Goal: Browse casually

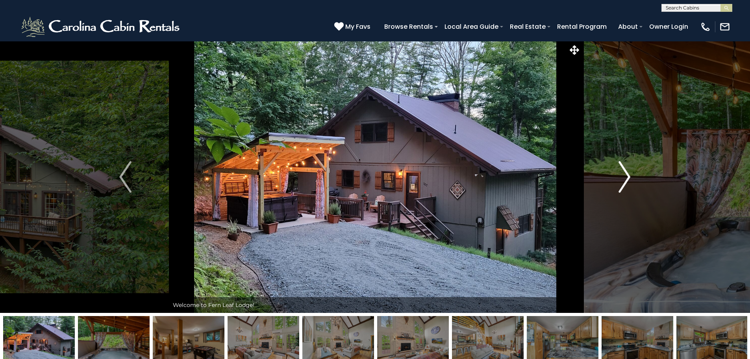
click at [622, 182] on img "Next" at bounding box center [625, 177] width 12 height 32
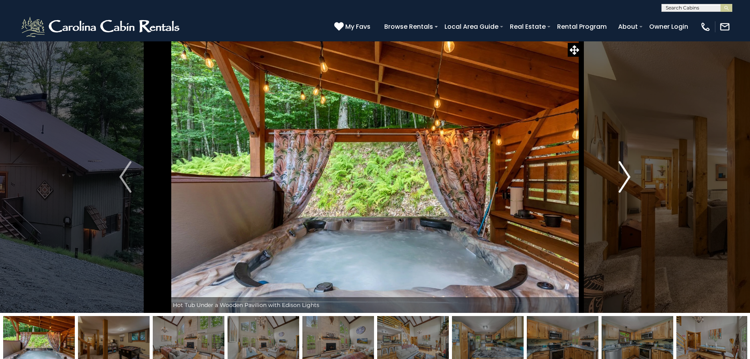
click at [622, 182] on img "Next" at bounding box center [625, 177] width 12 height 32
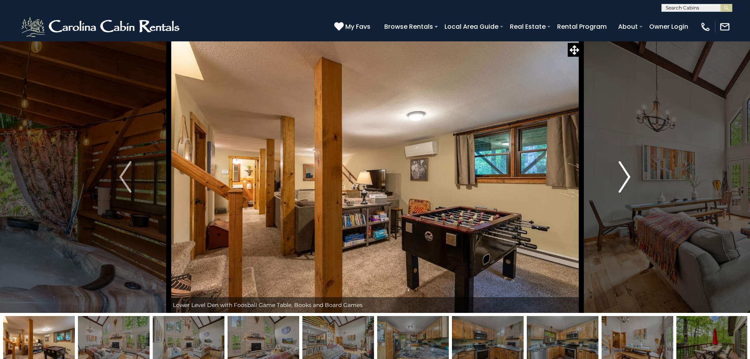
click at [622, 182] on img "Next" at bounding box center [625, 177] width 12 height 32
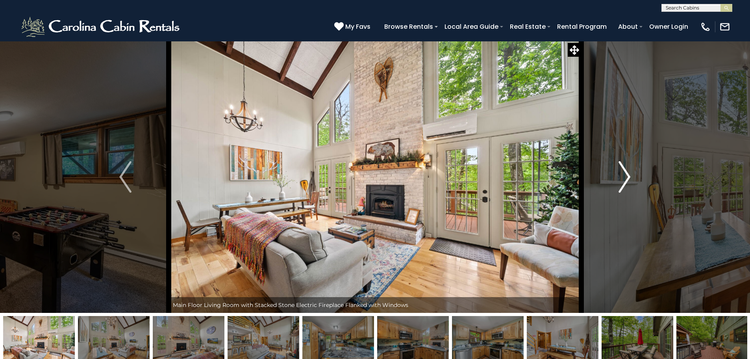
click at [622, 182] on img "Next" at bounding box center [625, 177] width 12 height 32
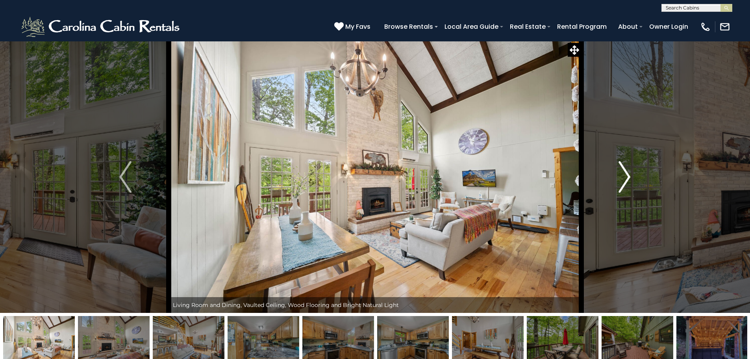
click at [622, 182] on img "Next" at bounding box center [625, 177] width 12 height 32
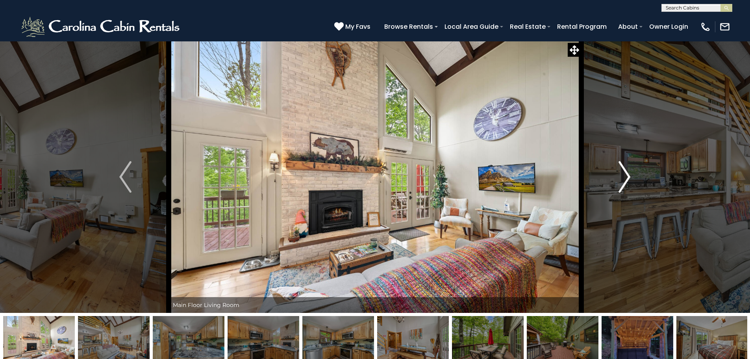
click at [622, 182] on img "Next" at bounding box center [625, 177] width 12 height 32
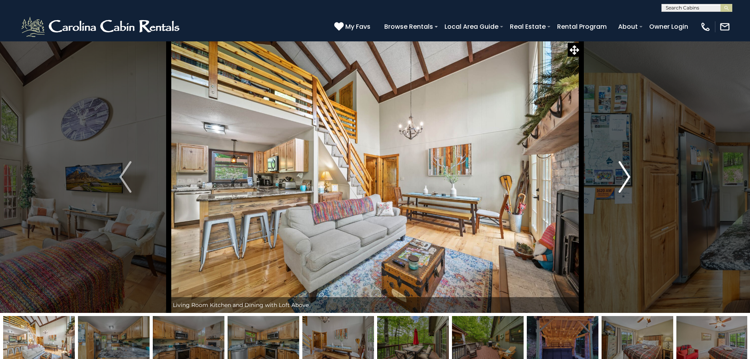
click at [622, 182] on img "Next" at bounding box center [625, 177] width 12 height 32
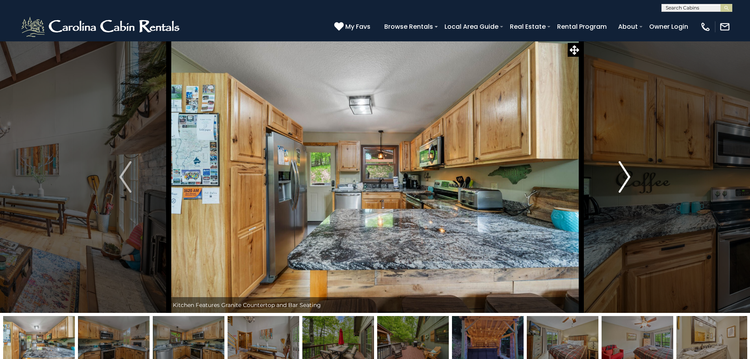
click at [622, 182] on img "Next" at bounding box center [625, 177] width 12 height 32
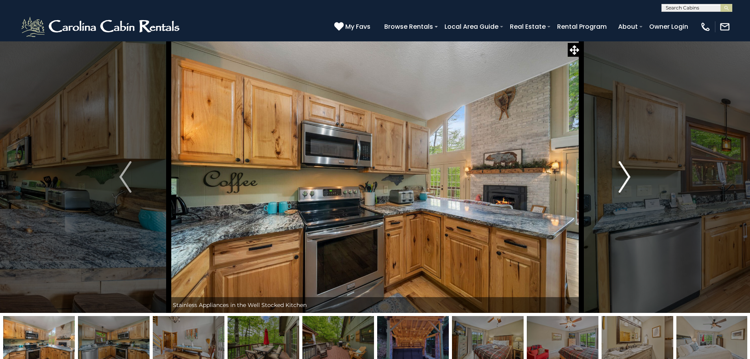
click at [622, 182] on img "Next" at bounding box center [625, 177] width 12 height 32
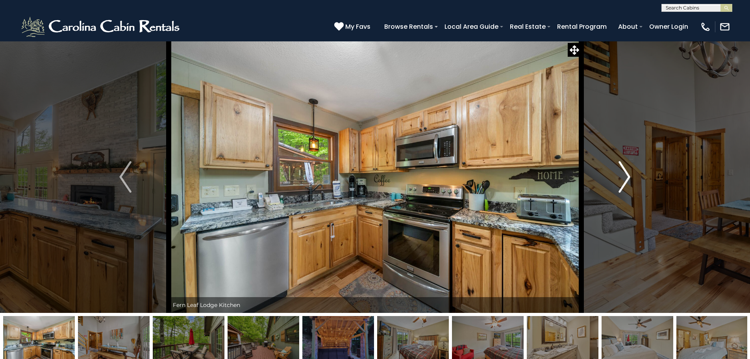
click at [622, 182] on img "Next" at bounding box center [625, 177] width 12 height 32
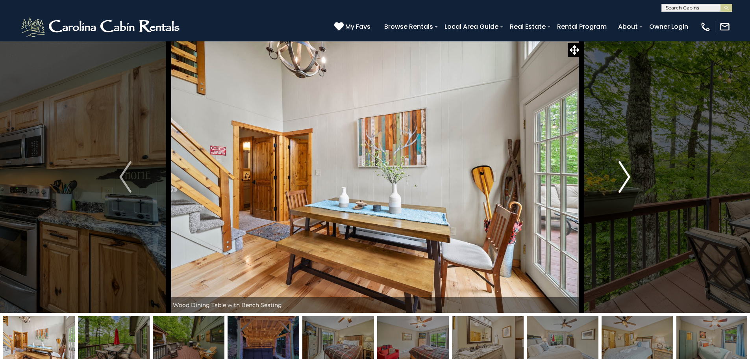
click at [622, 182] on img "Next" at bounding box center [625, 177] width 12 height 32
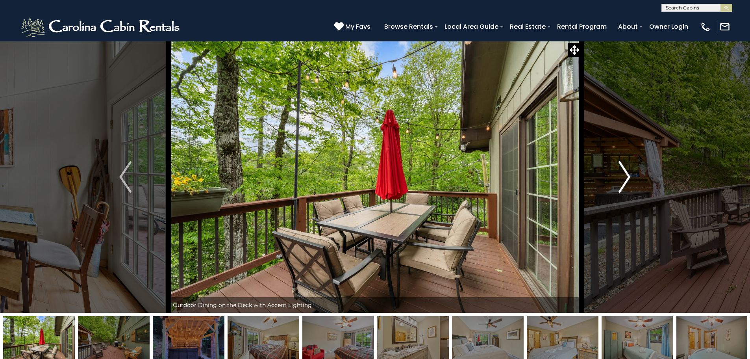
click at [622, 182] on img "Next" at bounding box center [625, 177] width 12 height 32
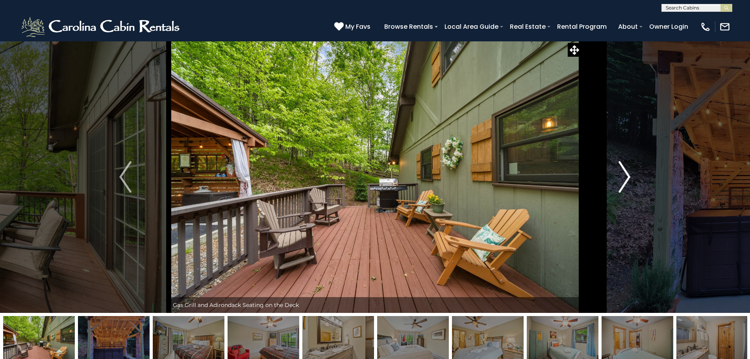
click at [622, 182] on img "Next" at bounding box center [625, 177] width 12 height 32
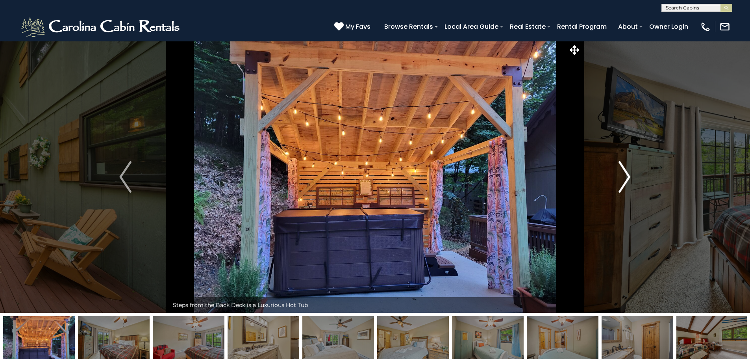
click at [622, 182] on img "Next" at bounding box center [625, 177] width 12 height 32
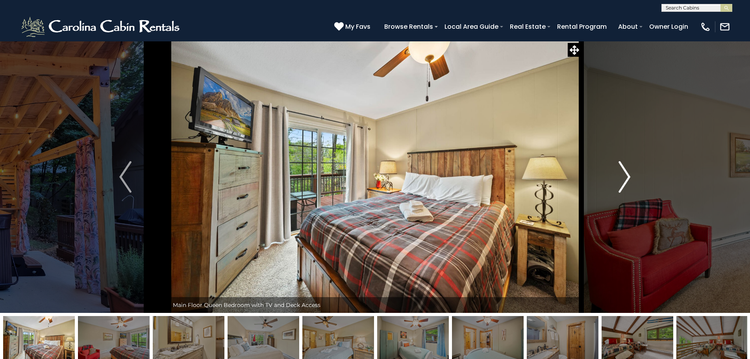
click at [622, 182] on img "Next" at bounding box center [625, 177] width 12 height 32
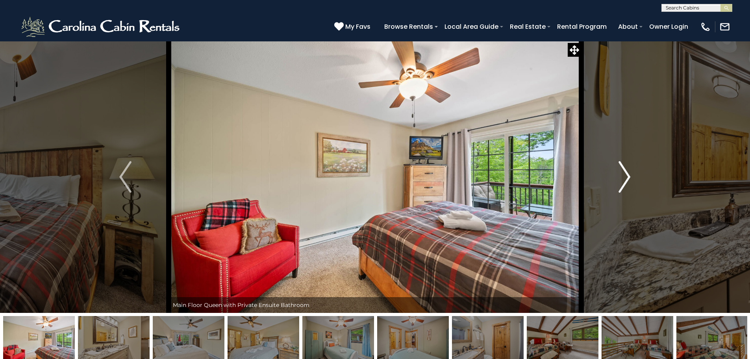
click at [622, 182] on img "Next" at bounding box center [625, 177] width 12 height 32
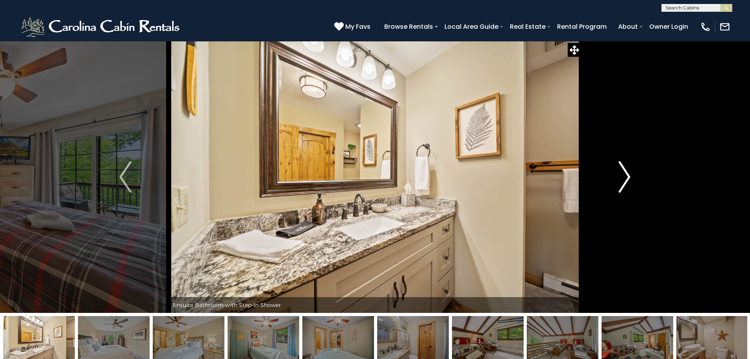
click at [622, 182] on img "Next" at bounding box center [625, 177] width 12 height 32
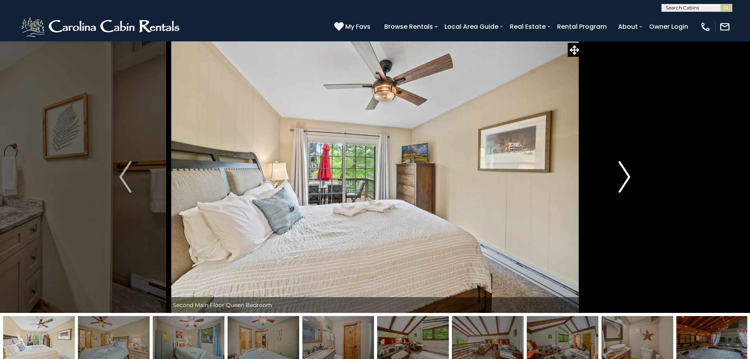
click at [622, 182] on img "Next" at bounding box center [625, 177] width 12 height 32
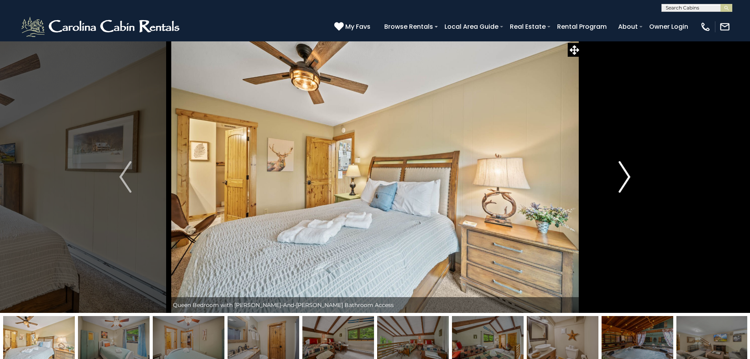
click at [622, 182] on img "Next" at bounding box center [625, 177] width 12 height 32
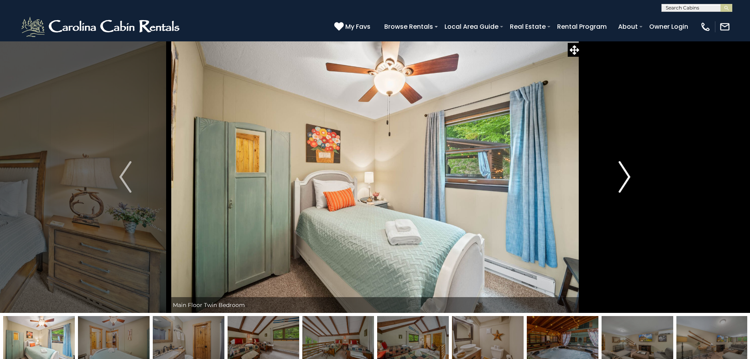
click at [622, 182] on img "Next" at bounding box center [625, 177] width 12 height 32
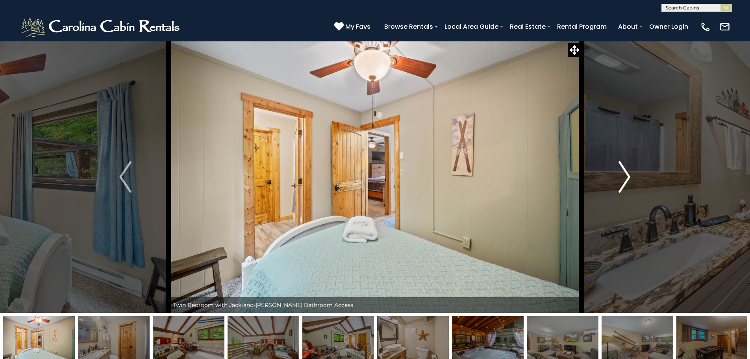
click at [622, 182] on img "Next" at bounding box center [625, 177] width 12 height 32
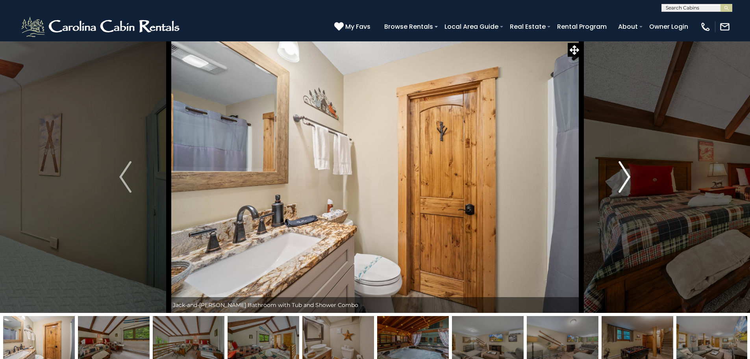
click at [622, 182] on img "Next" at bounding box center [625, 177] width 12 height 32
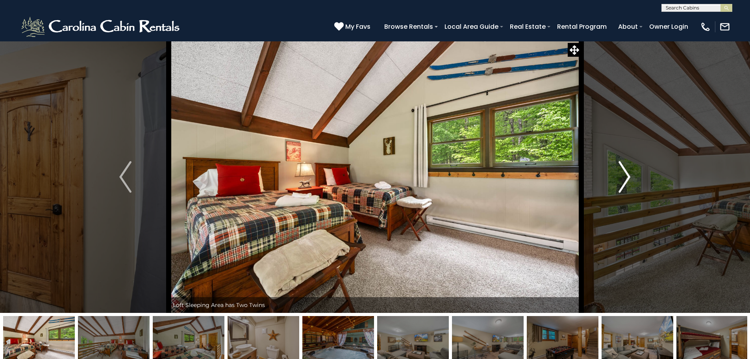
click at [622, 182] on img "Next" at bounding box center [625, 177] width 12 height 32
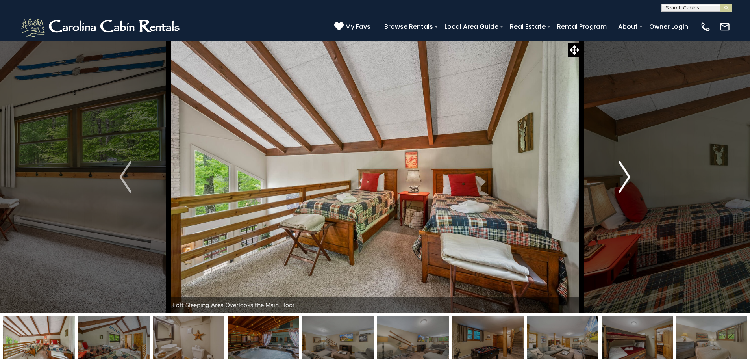
click at [622, 182] on img "Next" at bounding box center [625, 177] width 12 height 32
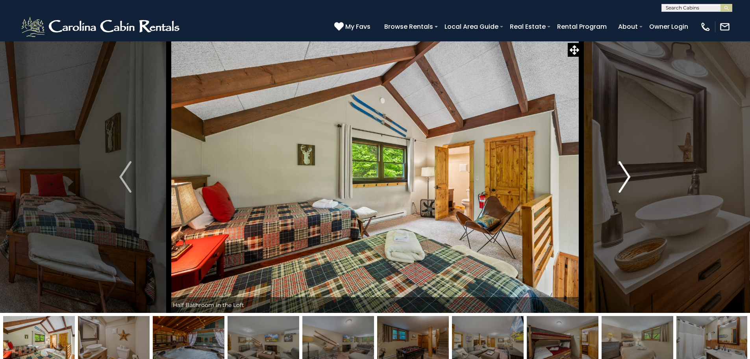
click at [622, 182] on img "Next" at bounding box center [625, 177] width 12 height 32
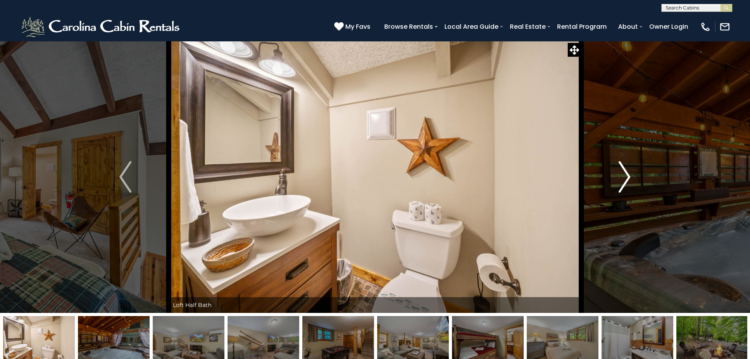
click at [622, 182] on img "Next" at bounding box center [625, 177] width 12 height 32
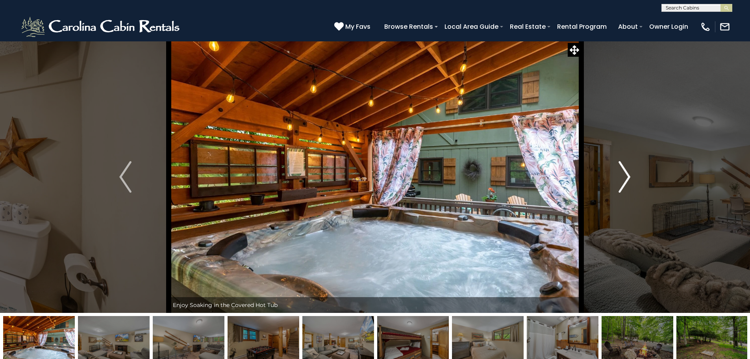
click at [622, 182] on img "Next" at bounding box center [625, 177] width 12 height 32
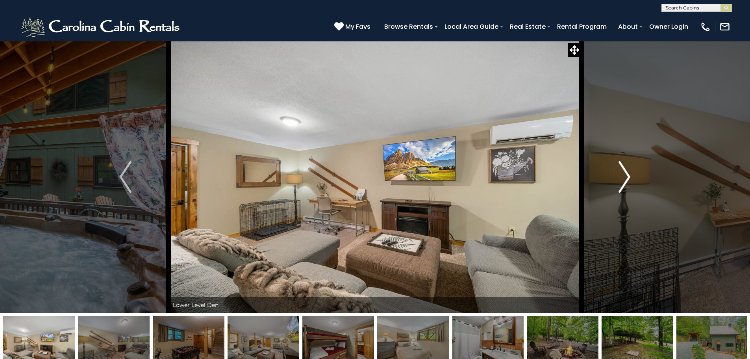
click at [622, 182] on img "Next" at bounding box center [625, 177] width 12 height 32
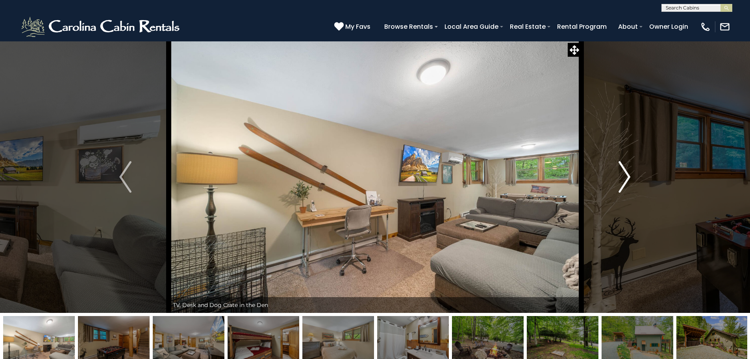
click at [622, 182] on img "Next" at bounding box center [625, 177] width 12 height 32
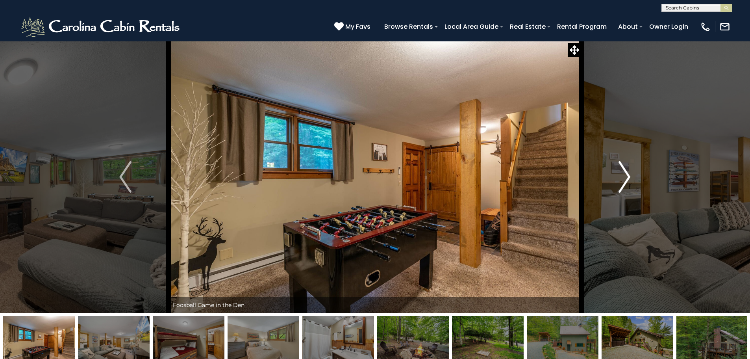
click at [622, 182] on img "Next" at bounding box center [625, 177] width 12 height 32
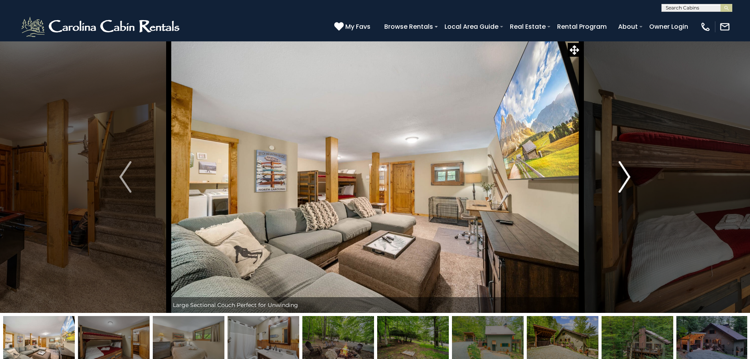
click at [622, 182] on img "Next" at bounding box center [625, 177] width 12 height 32
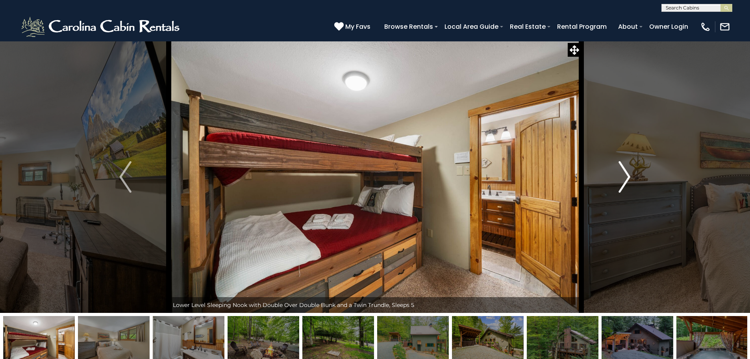
click at [622, 182] on img "Next" at bounding box center [625, 177] width 12 height 32
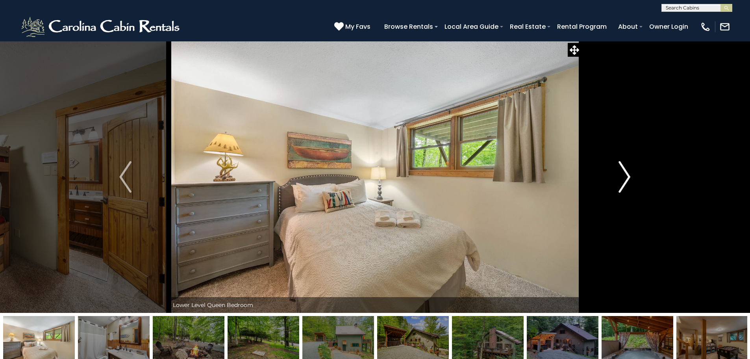
click at [622, 182] on img "Next" at bounding box center [625, 177] width 12 height 32
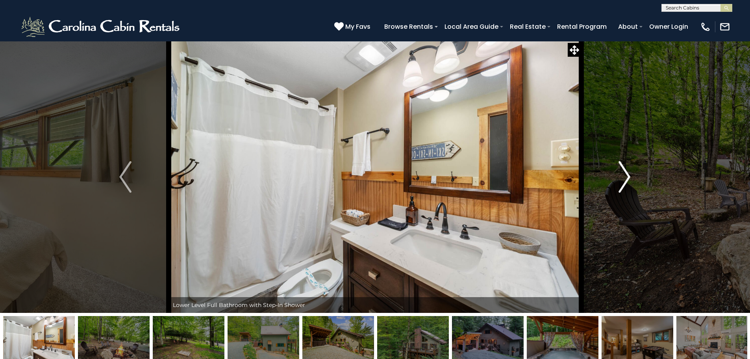
click at [622, 182] on img "Next" at bounding box center [625, 177] width 12 height 32
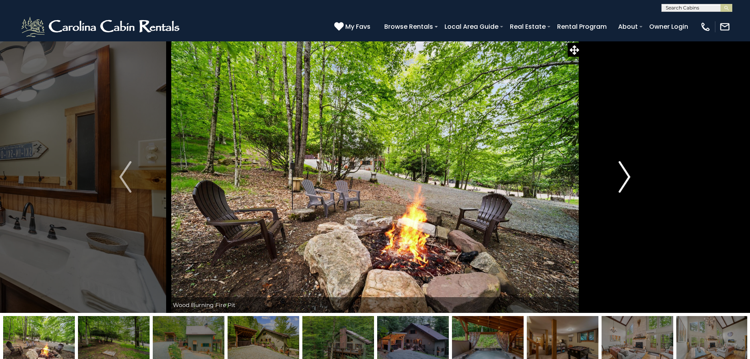
click at [622, 182] on img "Next" at bounding box center [625, 177] width 12 height 32
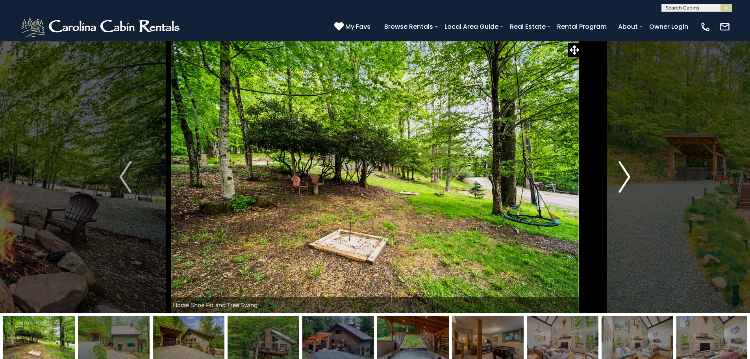
click at [622, 182] on img "Next" at bounding box center [625, 177] width 12 height 32
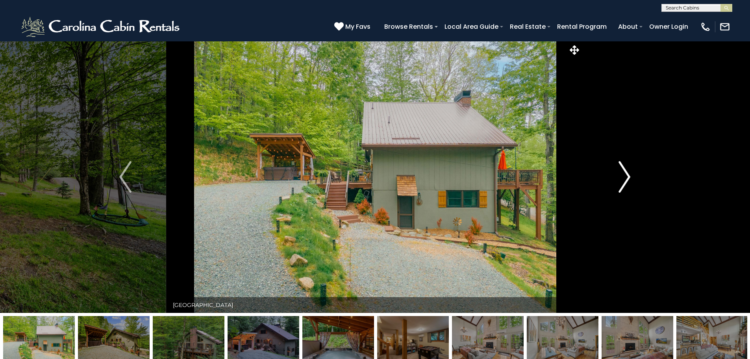
click at [622, 182] on img "Next" at bounding box center [625, 177] width 12 height 32
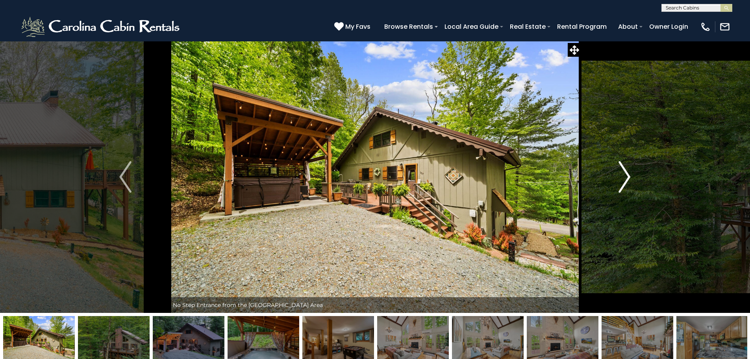
click at [622, 182] on img "Next" at bounding box center [625, 177] width 12 height 32
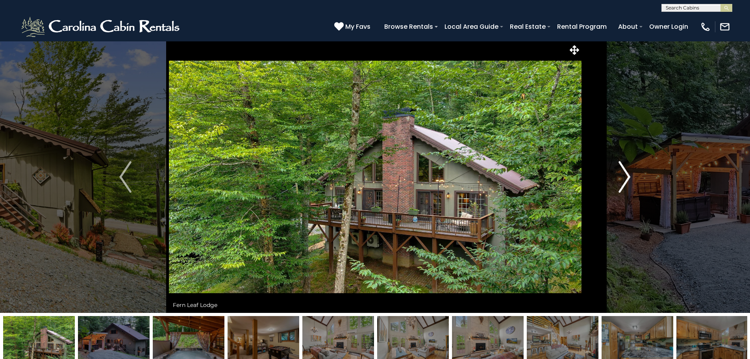
click at [622, 182] on img "Next" at bounding box center [625, 177] width 12 height 32
